Goal: Download file/media

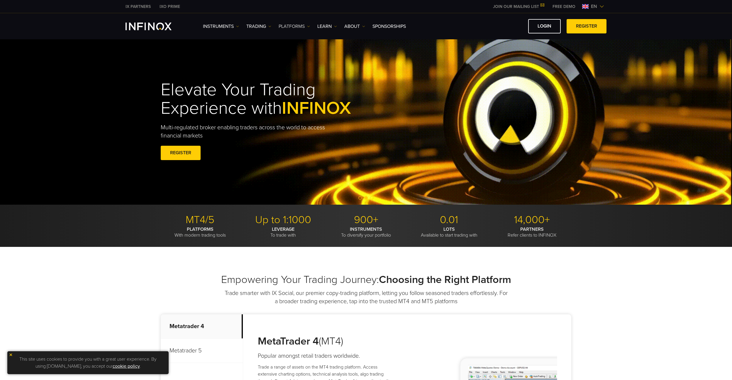
click at [288, 27] on link "PLATFORMS" at bounding box center [294, 26] width 31 height 7
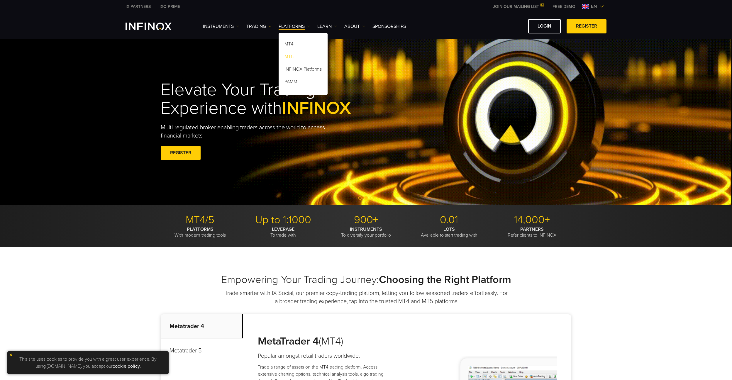
click at [292, 58] on link "MT5" at bounding box center [303, 57] width 49 height 13
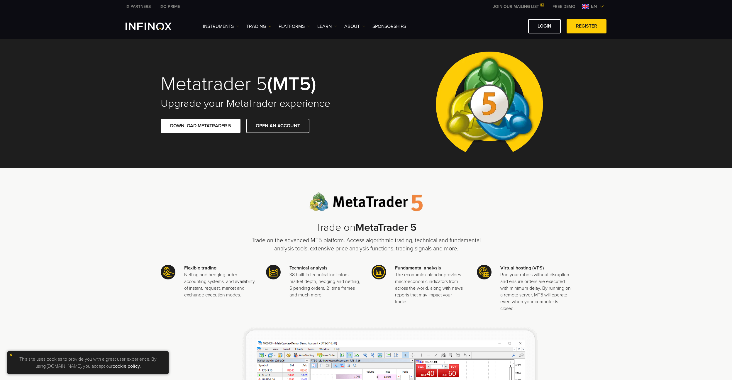
click at [206, 126] on link "DOWNLOAD METATRADER 5" at bounding box center [201, 126] width 80 height 14
